Goal: Transaction & Acquisition: Book appointment/travel/reservation

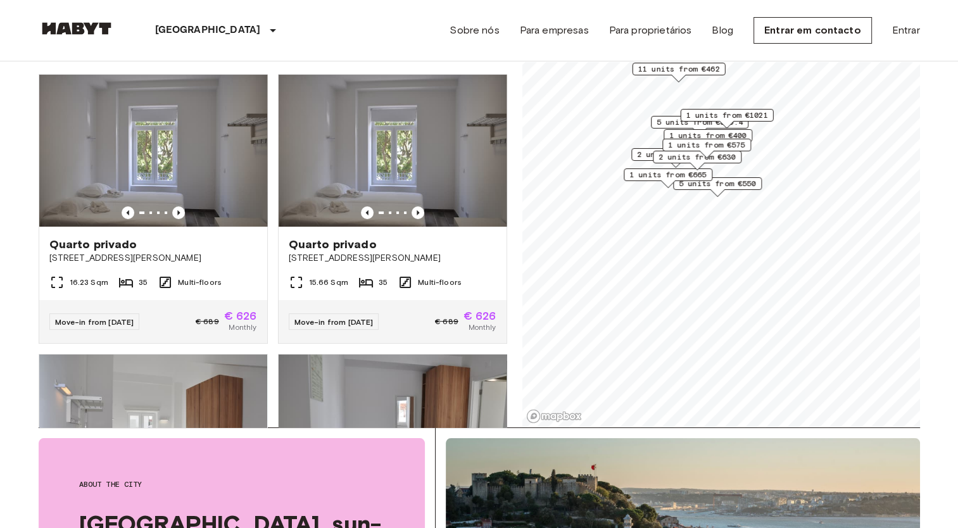
scroll to position [76, 0]
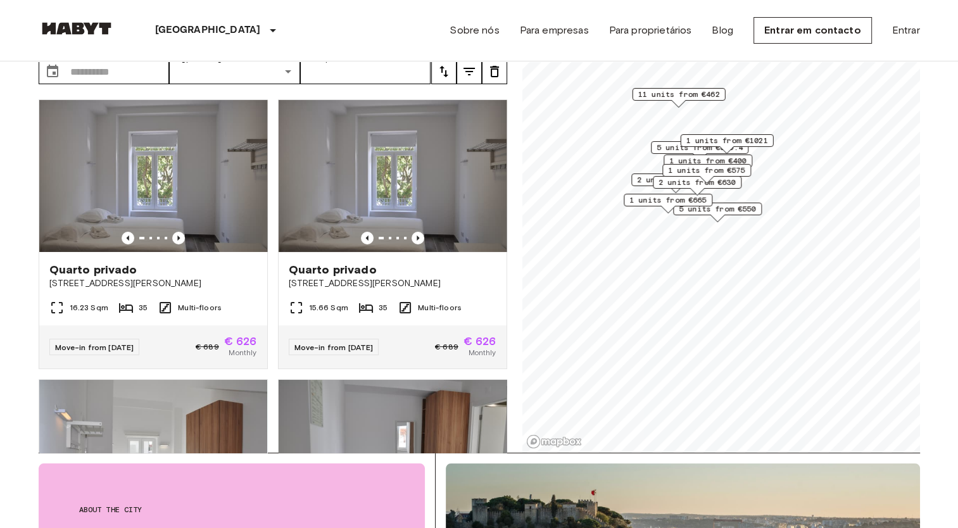
click at [506, 190] on div "Quarto privado [GEOGRAPHIC_DATA][PERSON_NAME] 97 16.23 Sqm 35 Multi-floors Move…" at bounding box center [267, 270] width 478 height 363
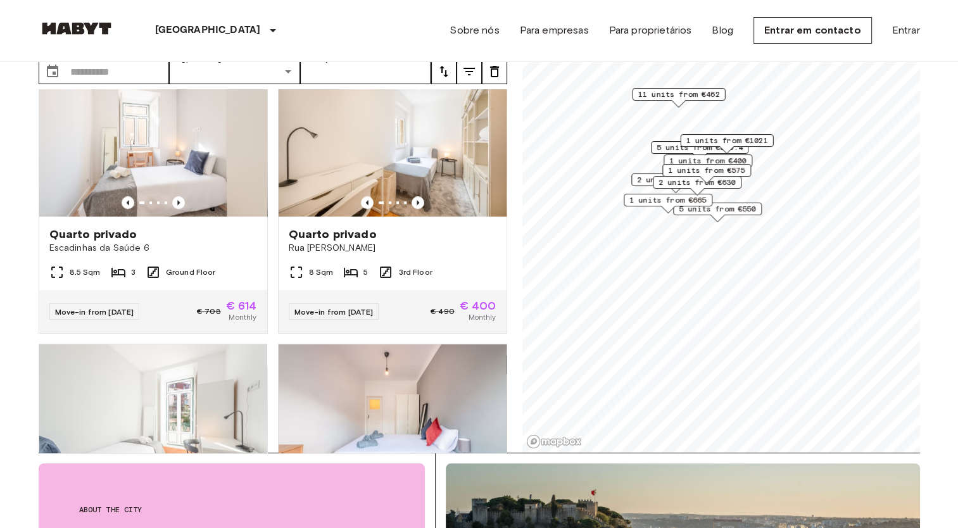
scroll to position [824, 0]
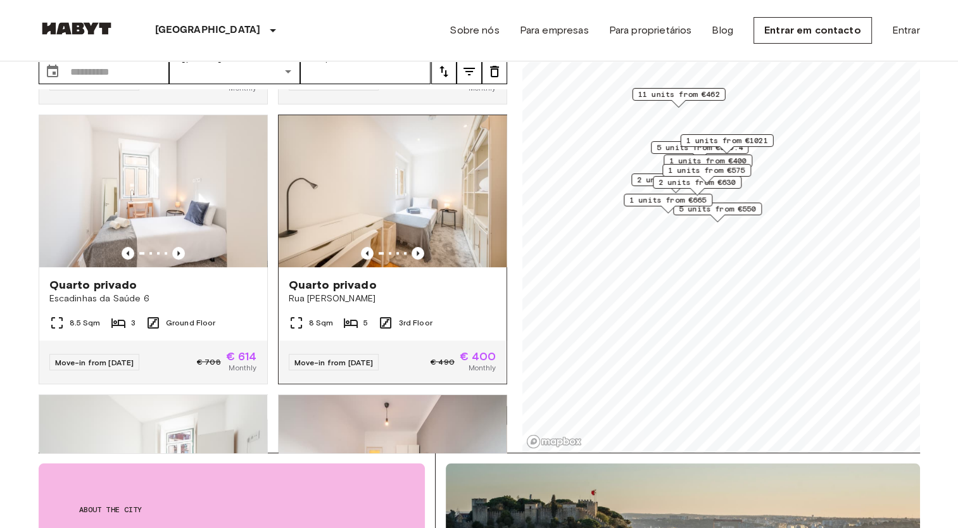
click at [415, 173] on img at bounding box center [392, 191] width 228 height 152
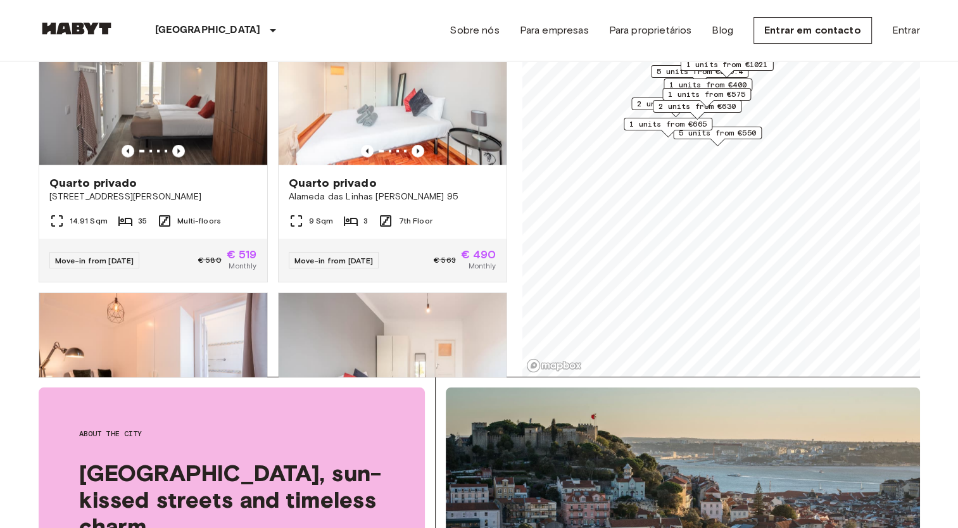
scroll to position [2839, 0]
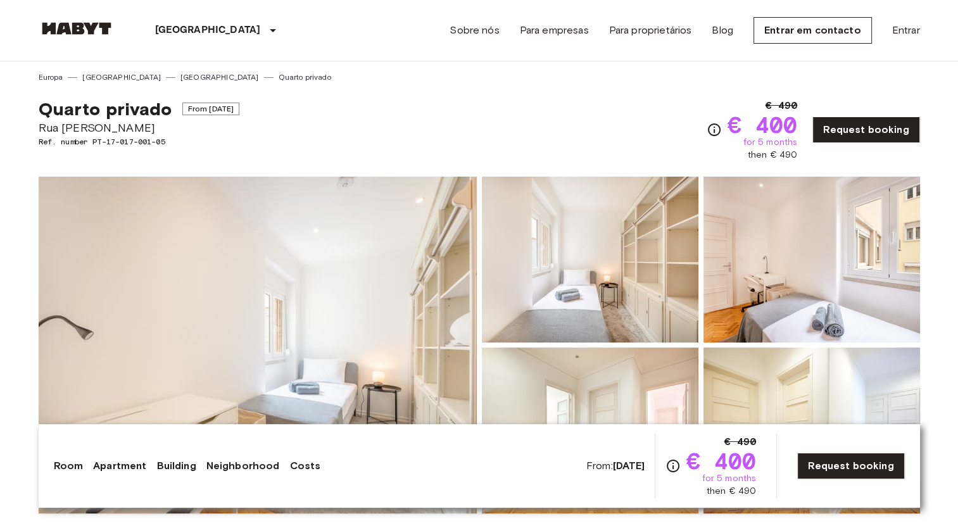
click at [337, 268] on img at bounding box center [258, 345] width 438 height 337
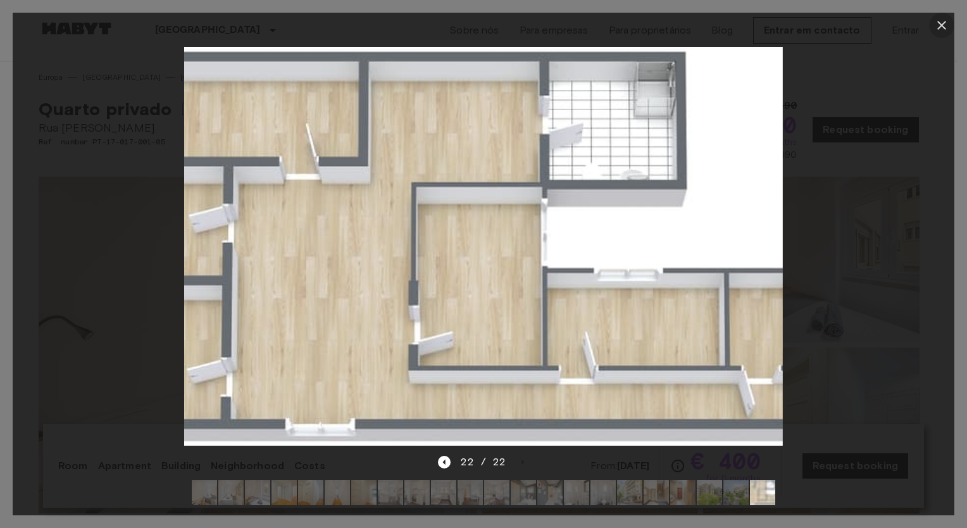
click at [942, 22] on icon "button" at bounding box center [941, 25] width 15 height 15
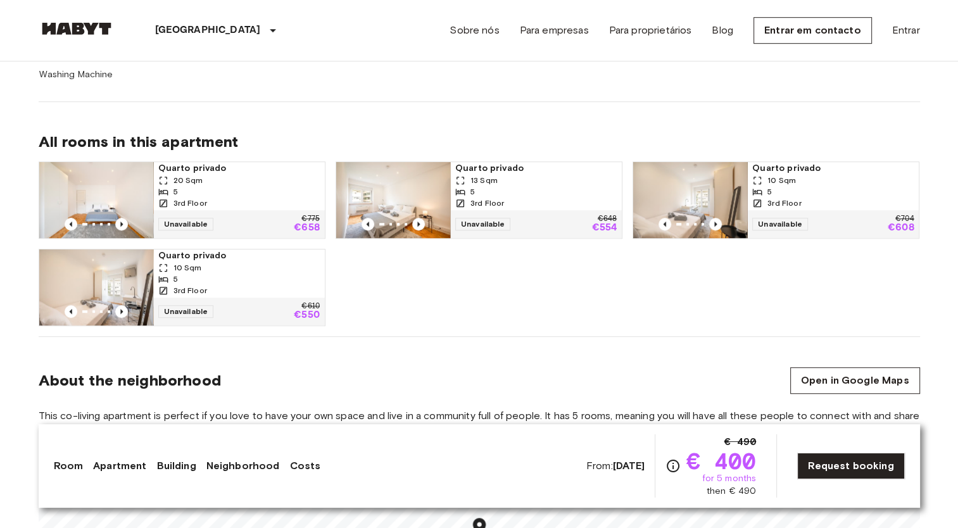
scroll to position [835, 0]
